Goal: Task Accomplishment & Management: Manage account settings

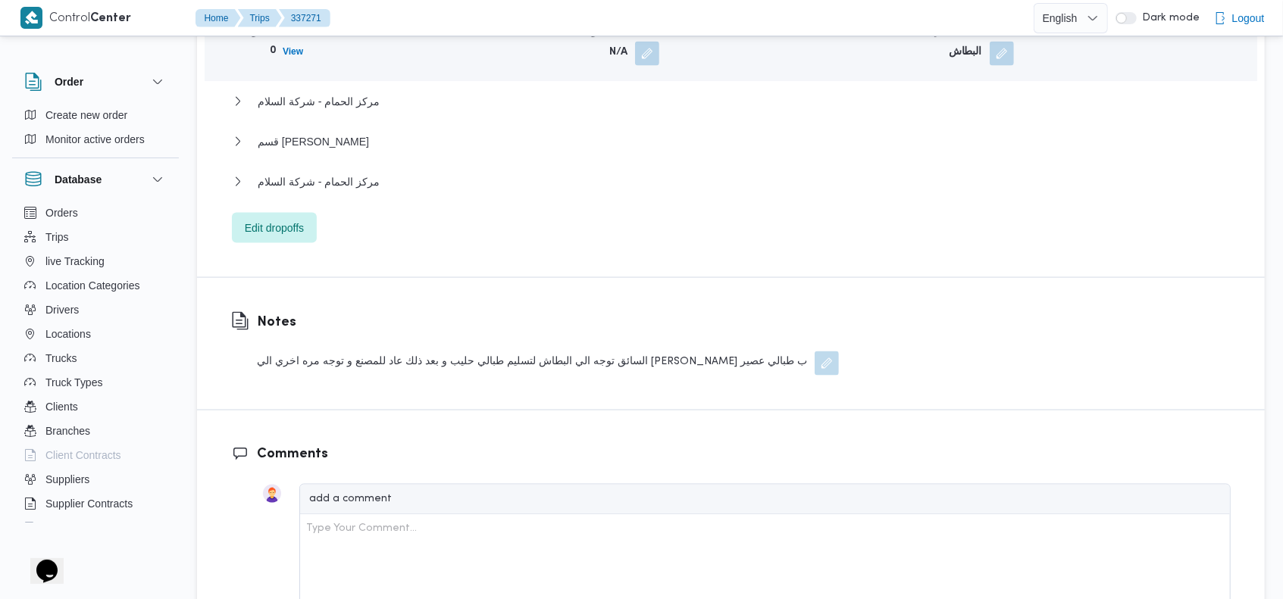
scroll to position [1259, 0]
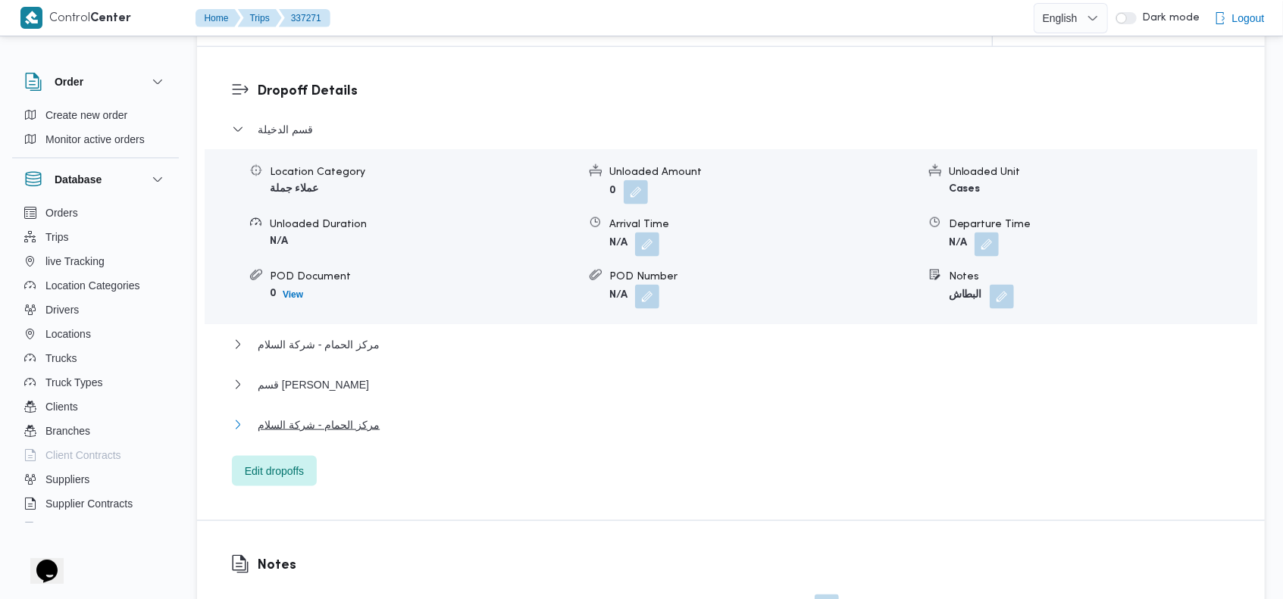
click at [333, 416] on span "مركز الحمام - شركة السلام" at bounding box center [319, 425] width 122 height 18
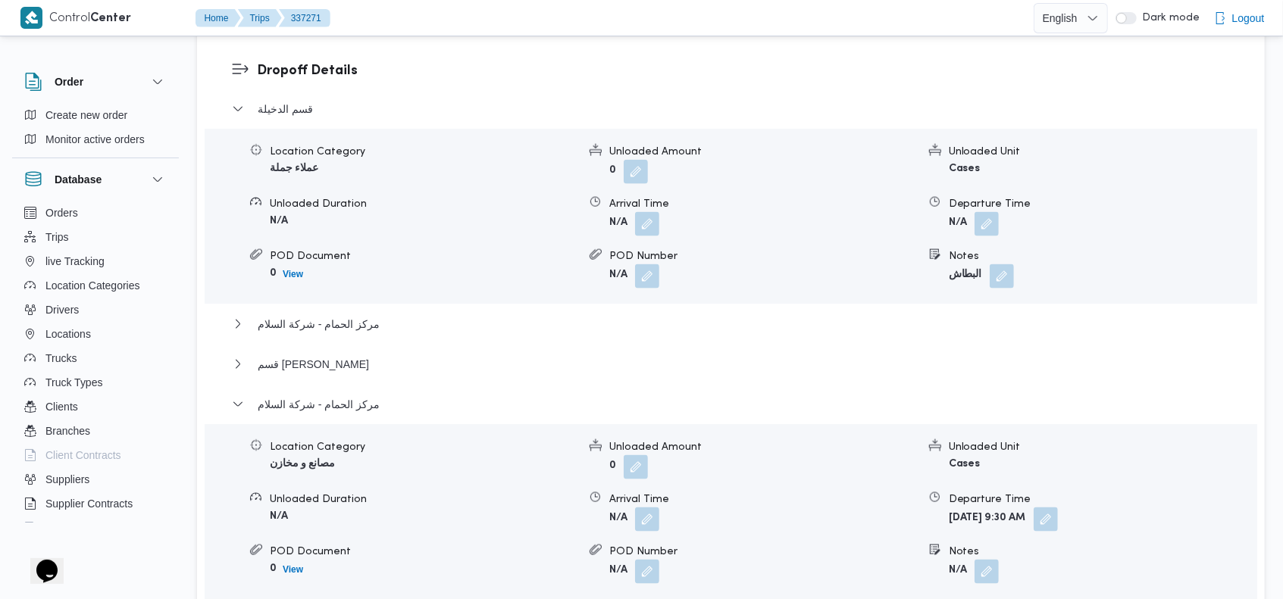
scroll to position [1306, 0]
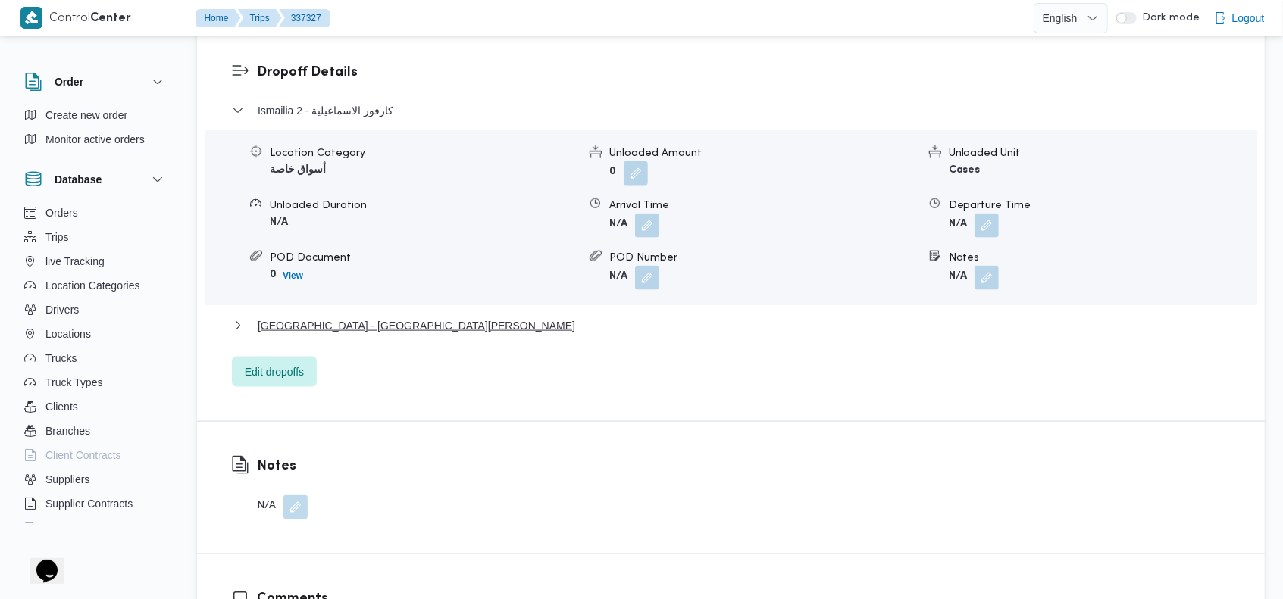
scroll to position [1213, 0]
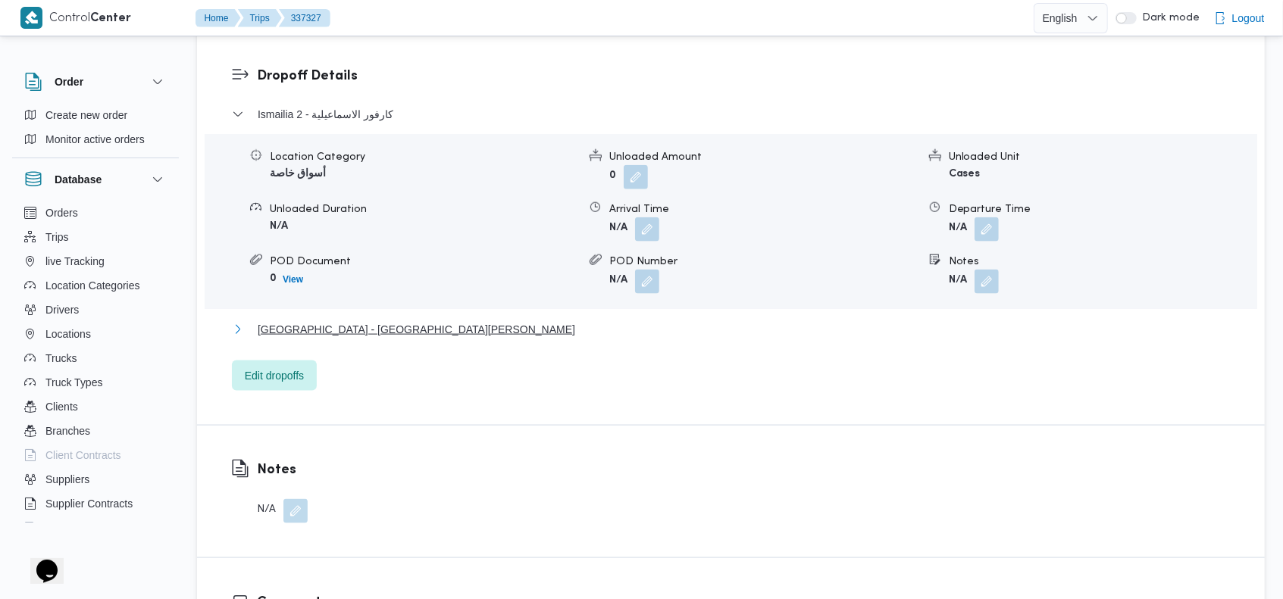
click at [432, 321] on span "Port Fouad City - كارفور بور فؤاد - بور سعيد" at bounding box center [416, 330] width 317 height 18
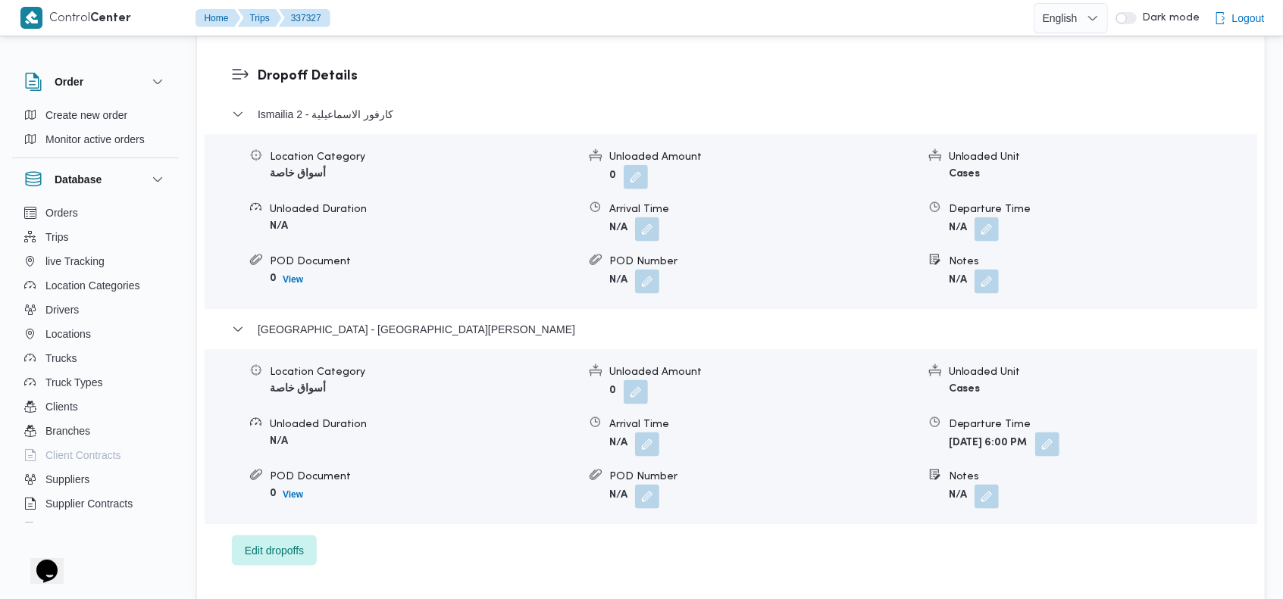
scroll to position [1208, 0]
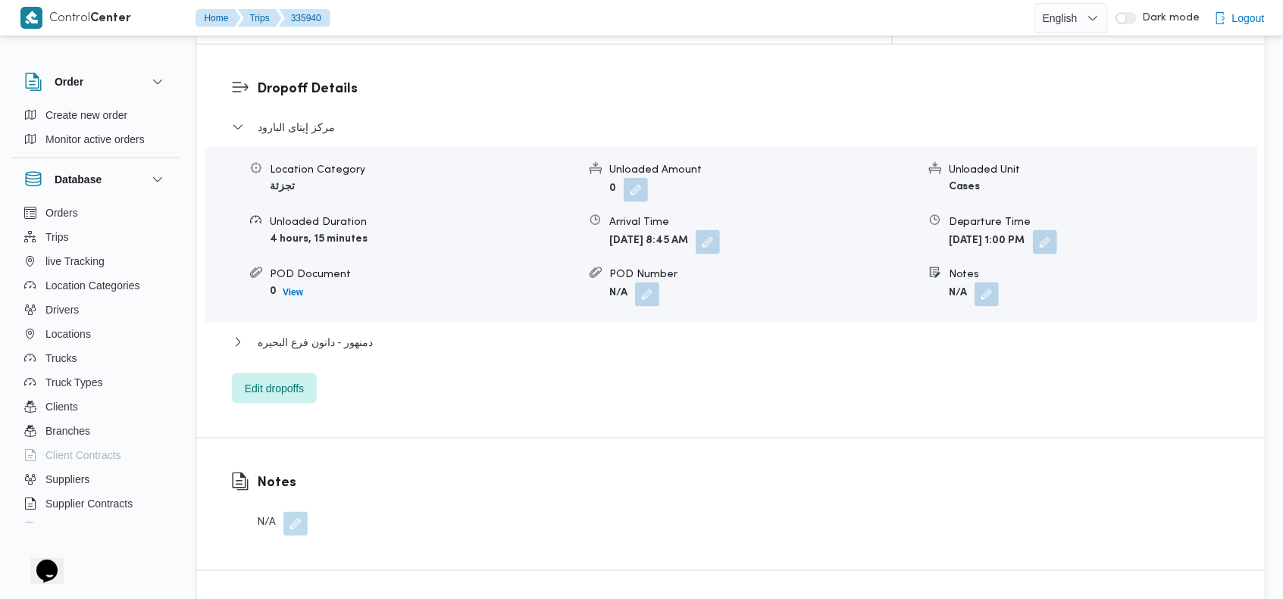
scroll to position [1293, 0]
click at [355, 332] on span "دمنهور - دانون فرع البحيره" at bounding box center [315, 341] width 115 height 18
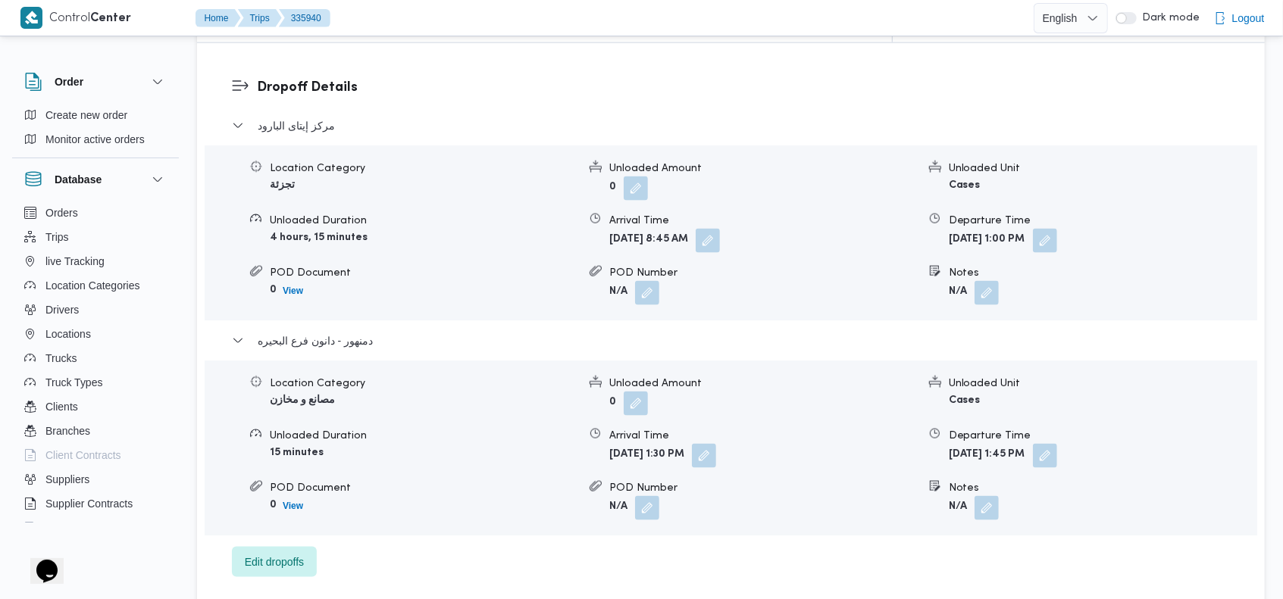
scroll to position [2492, 0]
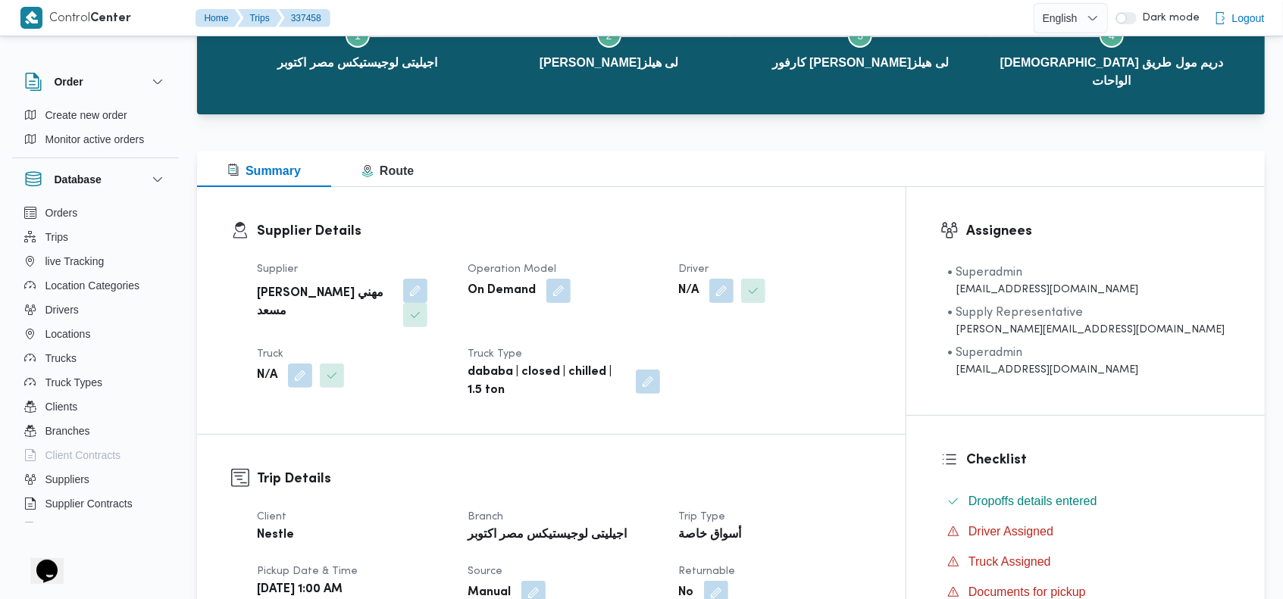
scroll to position [139, 0]
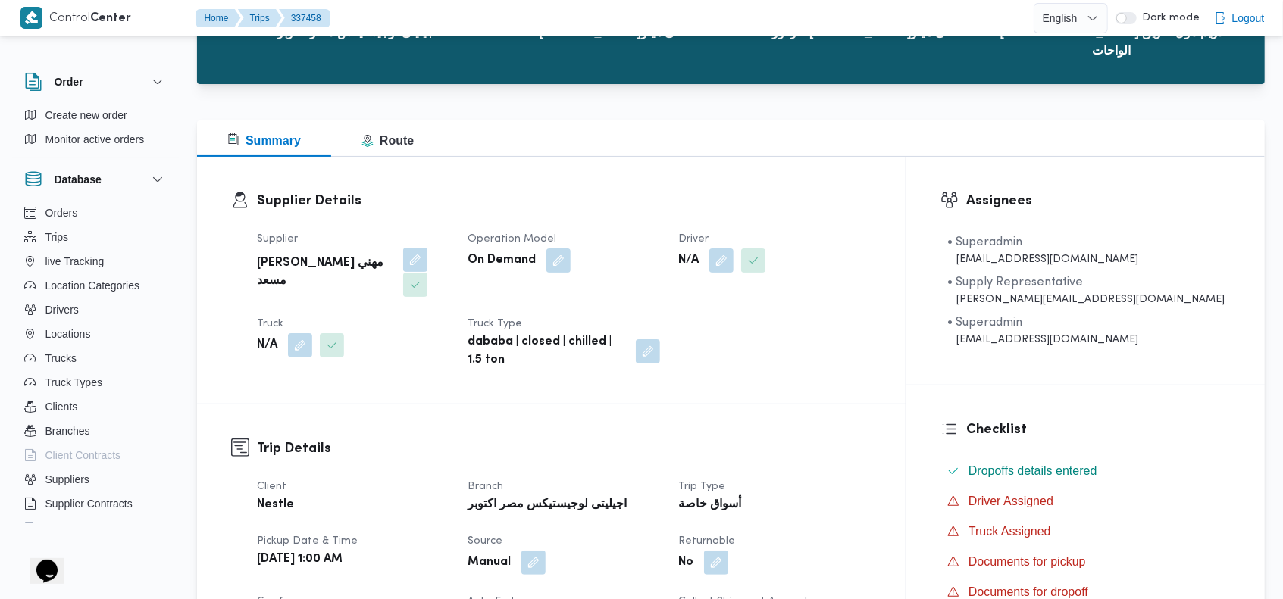
click at [403, 248] on button "button" at bounding box center [415, 260] width 24 height 24
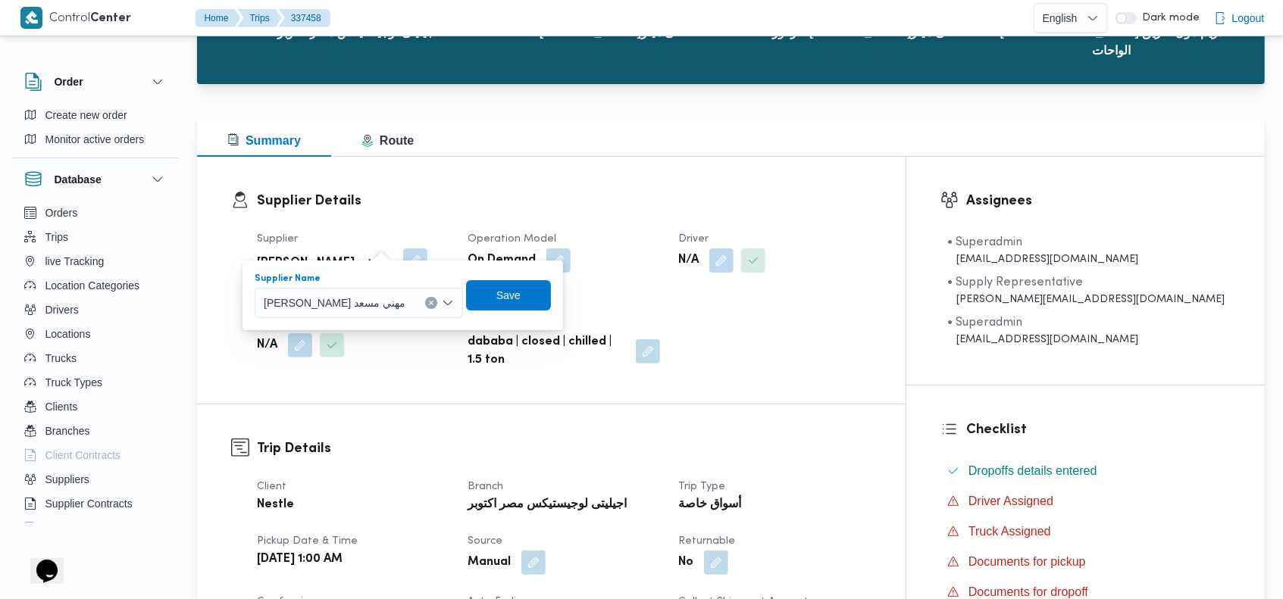
click at [428, 300] on icon "Clear input" at bounding box center [431, 303] width 6 height 6
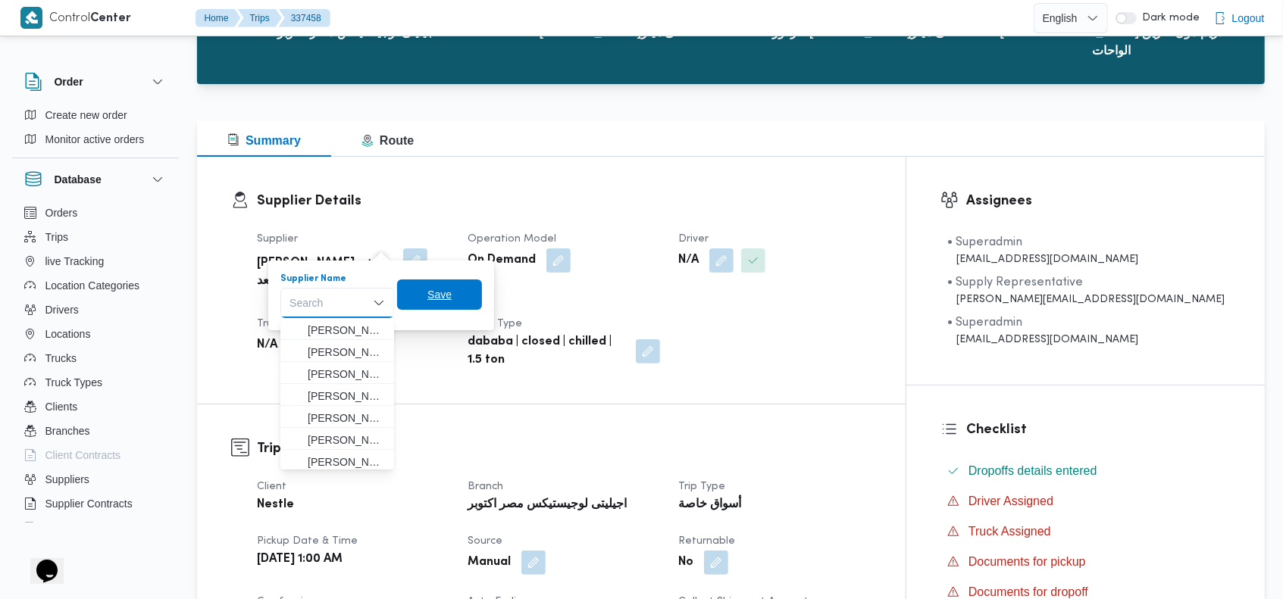
click at [424, 298] on span "Save" at bounding box center [439, 295] width 85 height 30
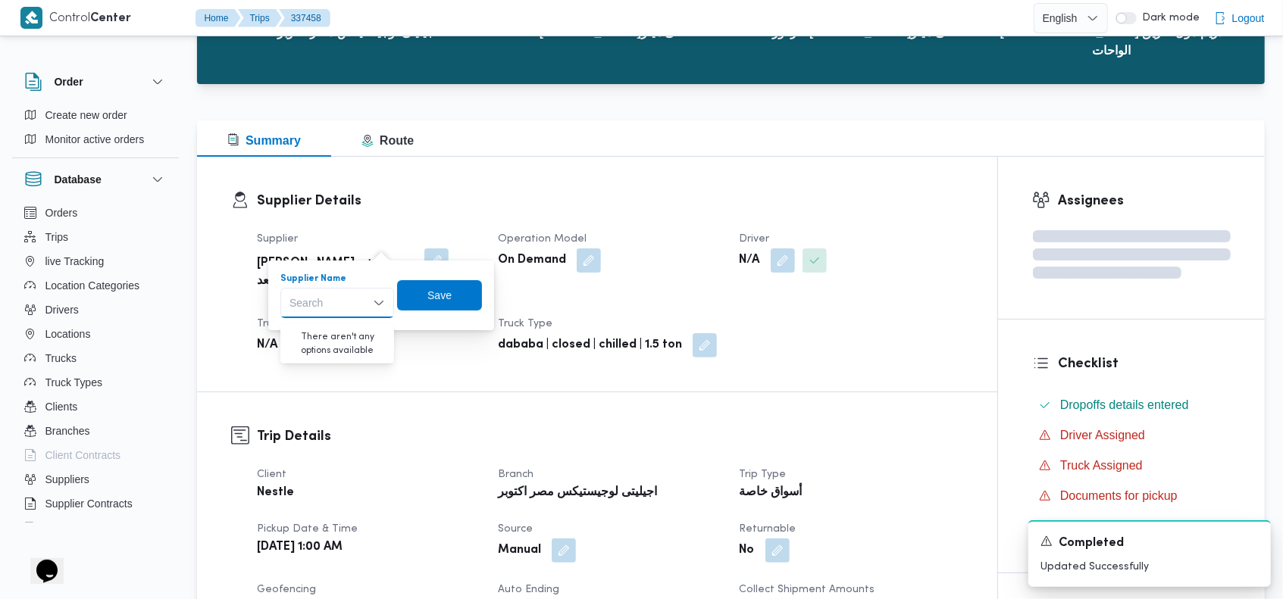
click at [646, 157] on div "Supplier Details Supplier [PERSON_NAME] مهني مسعد Operation Model On Demand Dri…" at bounding box center [597, 274] width 800 height 235
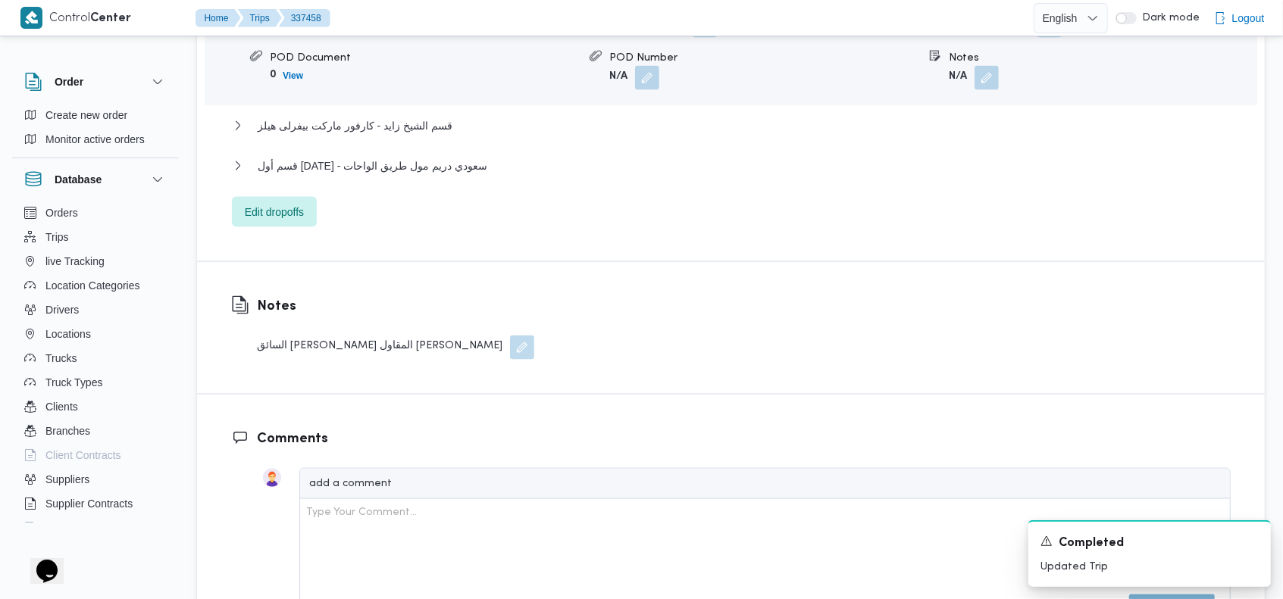
scroll to position [1315, 0]
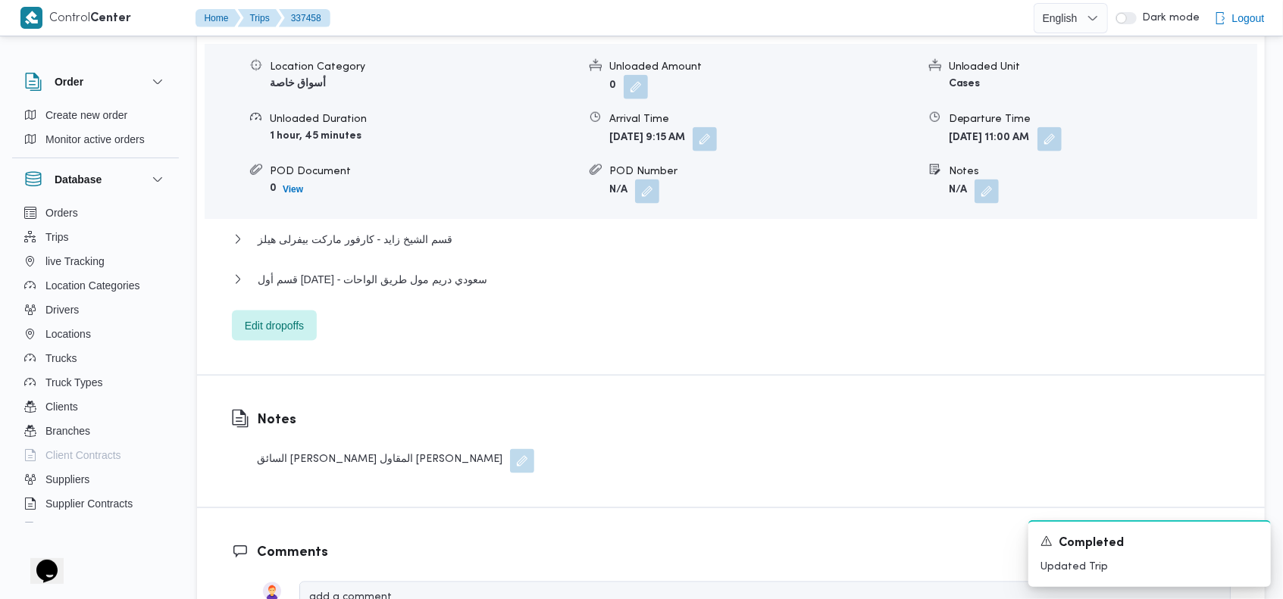
click at [762, 75] on form "0" at bounding box center [763, 87] width 308 height 24
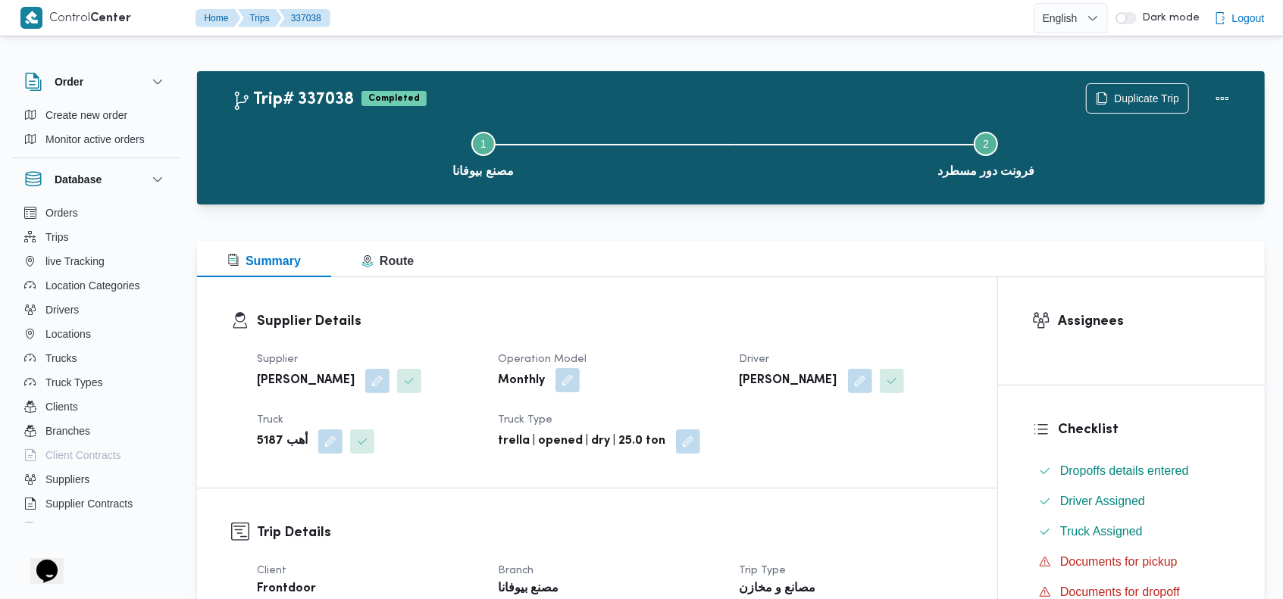
click at [567, 378] on button "button" at bounding box center [567, 380] width 24 height 24
click at [546, 439] on icon "Clear input" at bounding box center [545, 442] width 6 height 6
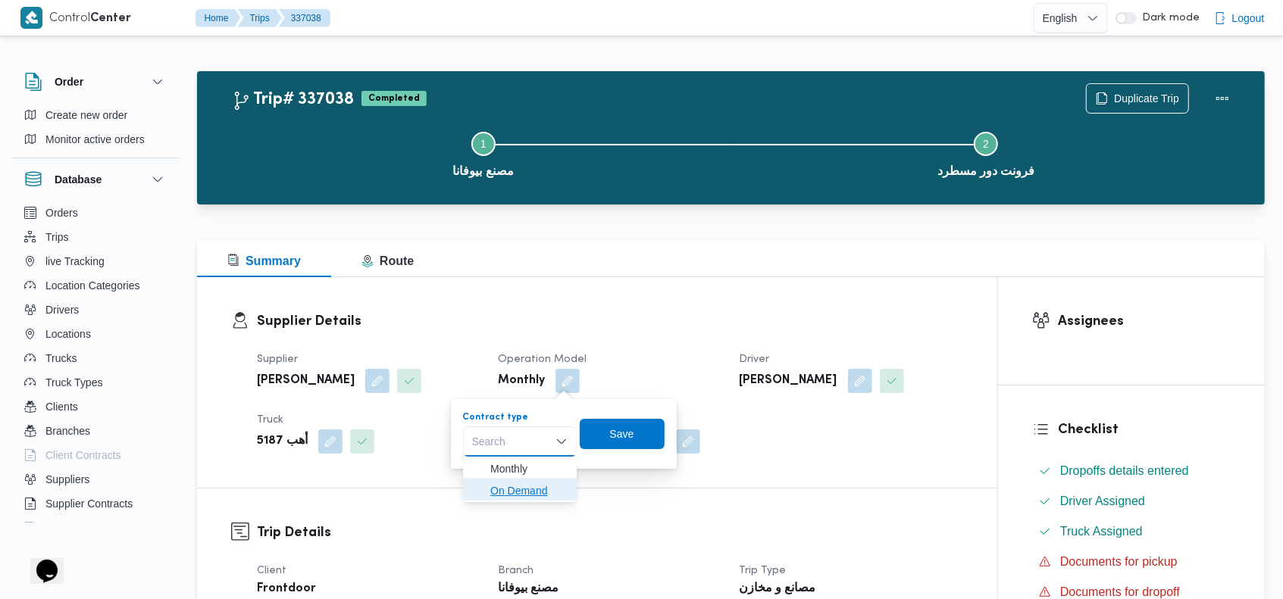
click at [523, 485] on span "On Demand" at bounding box center [528, 491] width 77 height 18
click at [618, 436] on span "Save" at bounding box center [627, 433] width 24 height 18
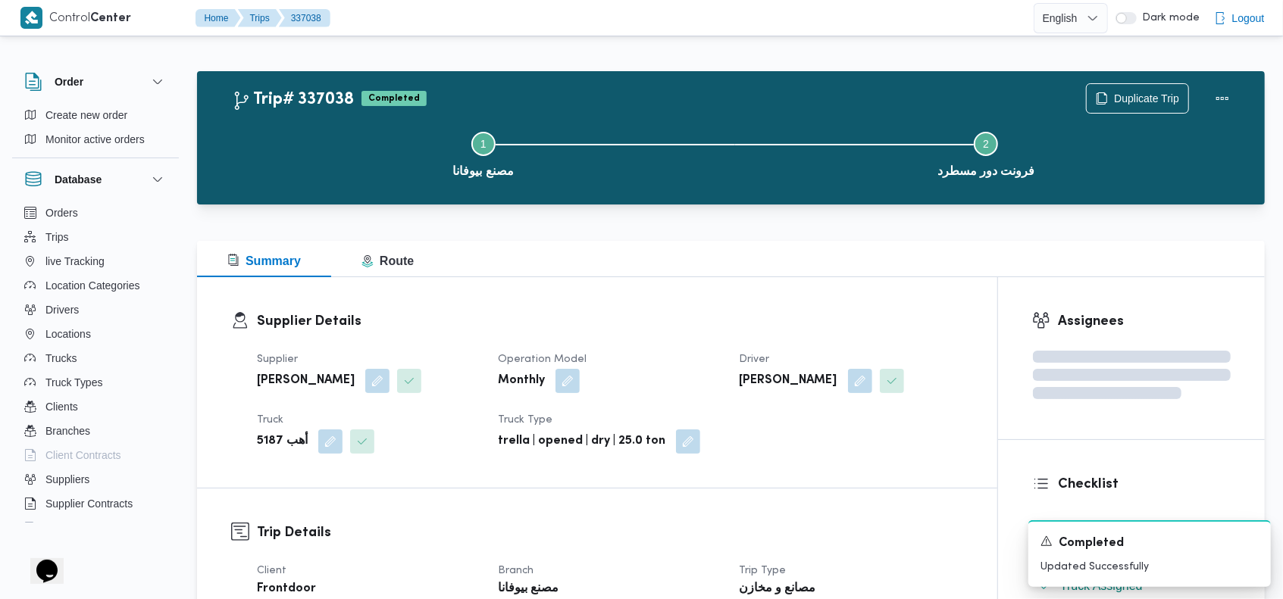
click at [709, 267] on div "Summary Route" at bounding box center [731, 259] width 1068 height 36
